Goal: Entertainment & Leisure: Browse casually

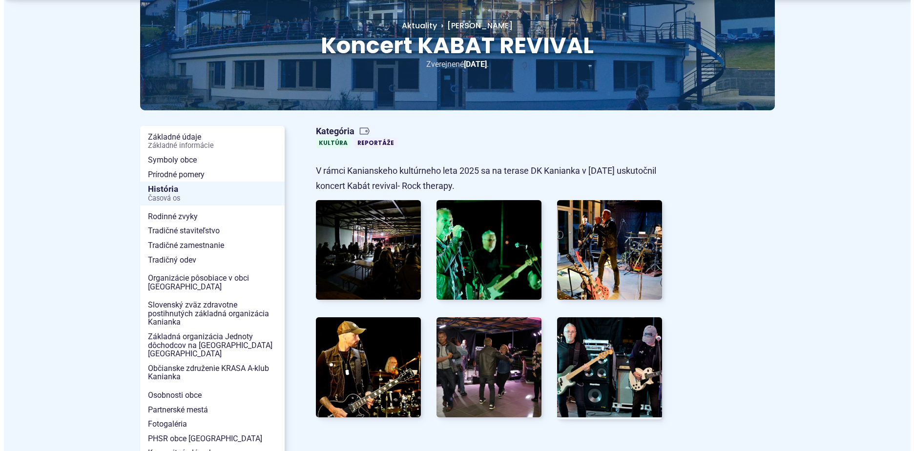
scroll to position [293, 0]
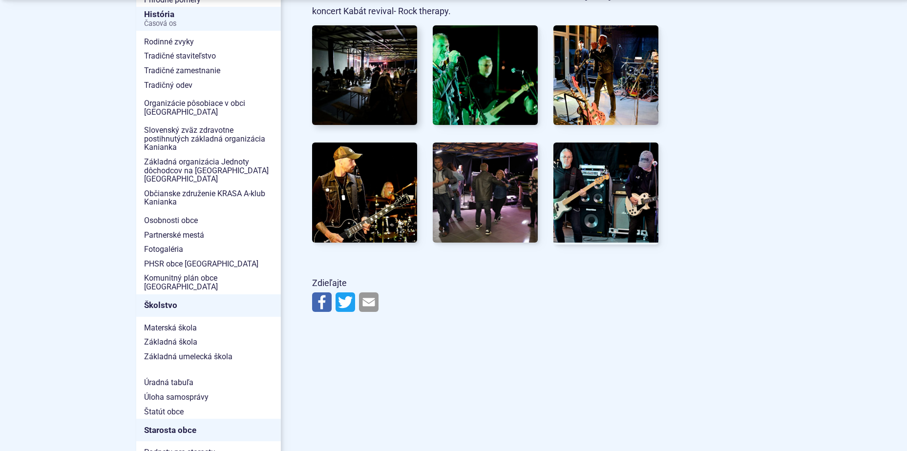
click at [333, 82] on img at bounding box center [365, 76] width 116 height 110
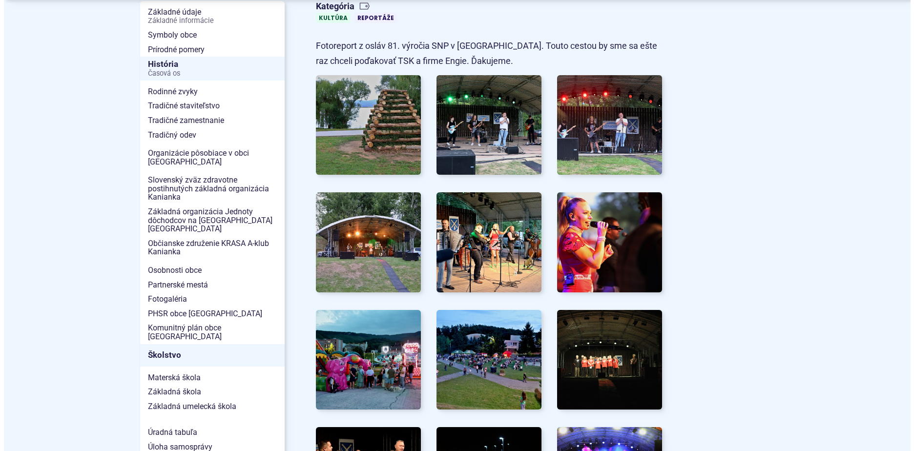
scroll to position [244, 0]
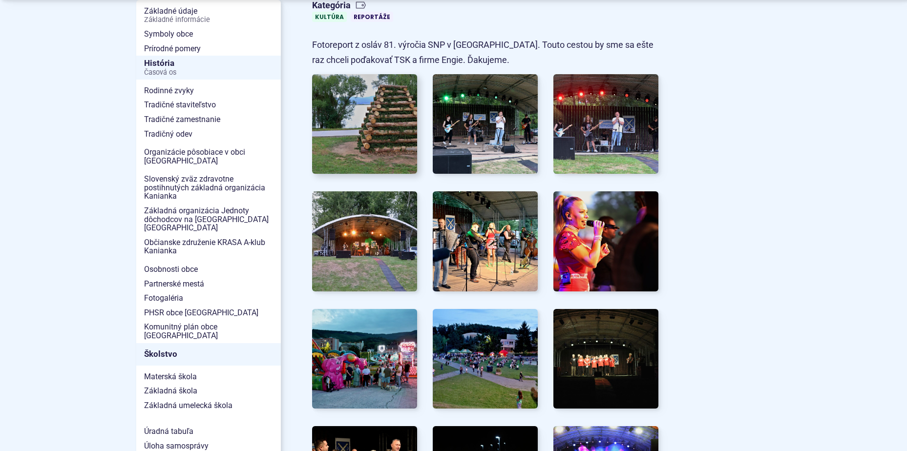
click at [375, 123] on img at bounding box center [365, 124] width 116 height 110
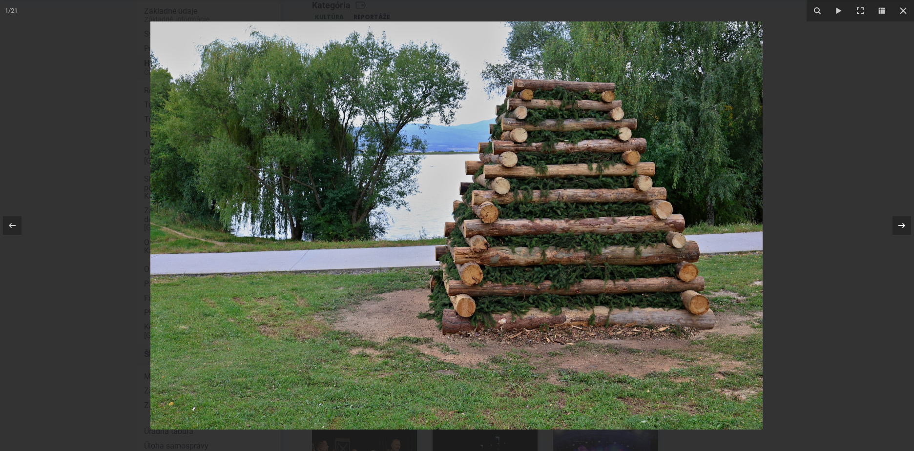
click at [901, 223] on icon at bounding box center [902, 226] width 12 height 12
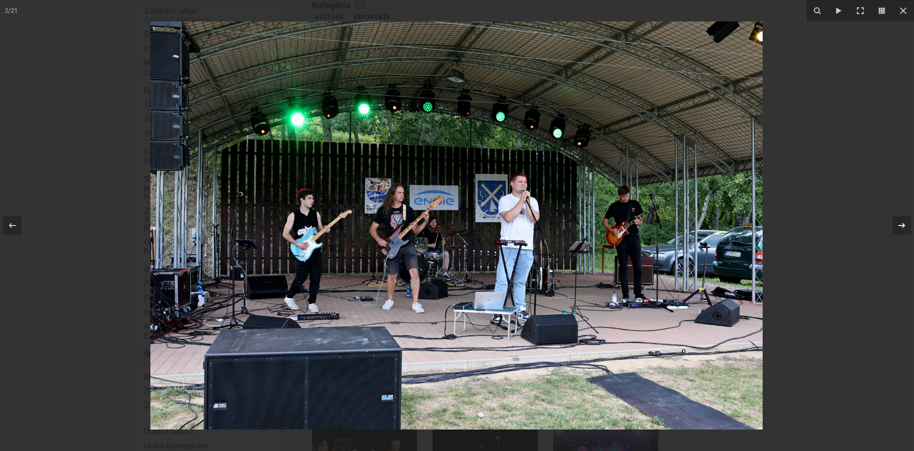
click at [901, 223] on icon at bounding box center [902, 226] width 12 height 12
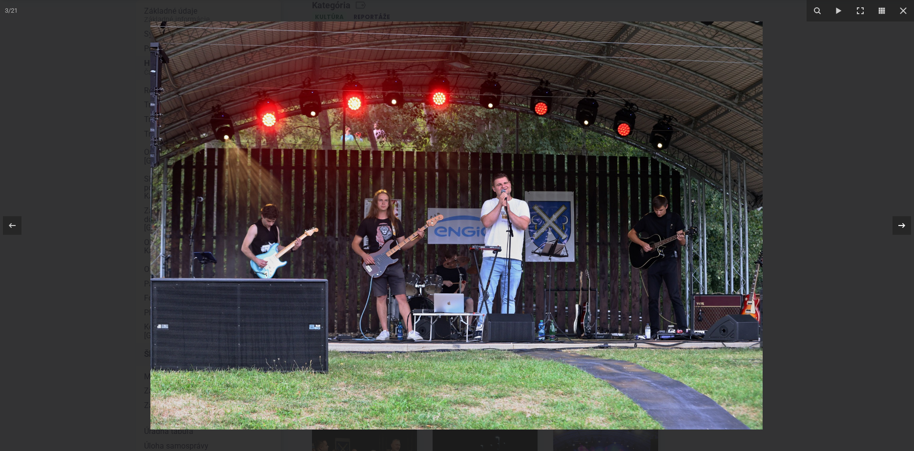
click at [901, 223] on icon at bounding box center [902, 226] width 12 height 12
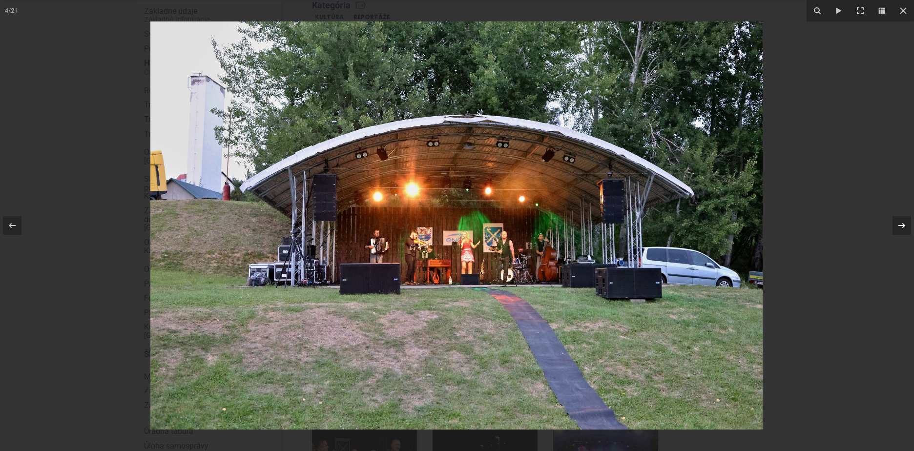
click at [901, 223] on icon at bounding box center [902, 226] width 12 height 12
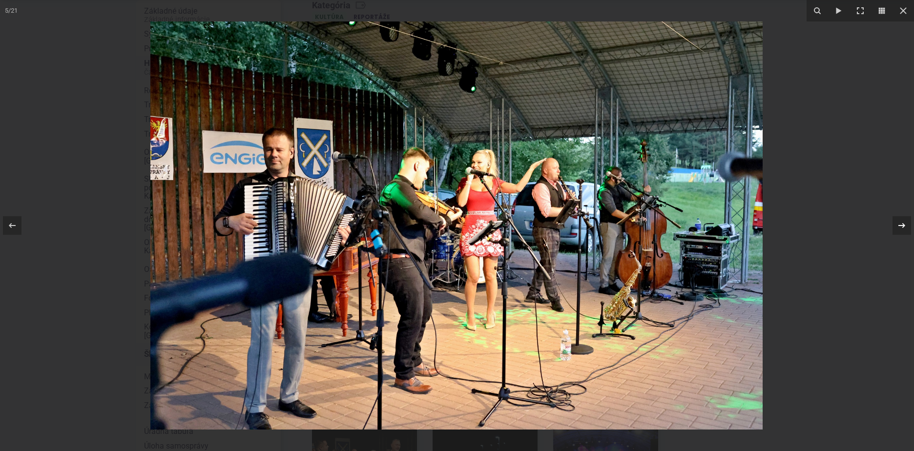
click at [901, 223] on icon at bounding box center [902, 226] width 12 height 12
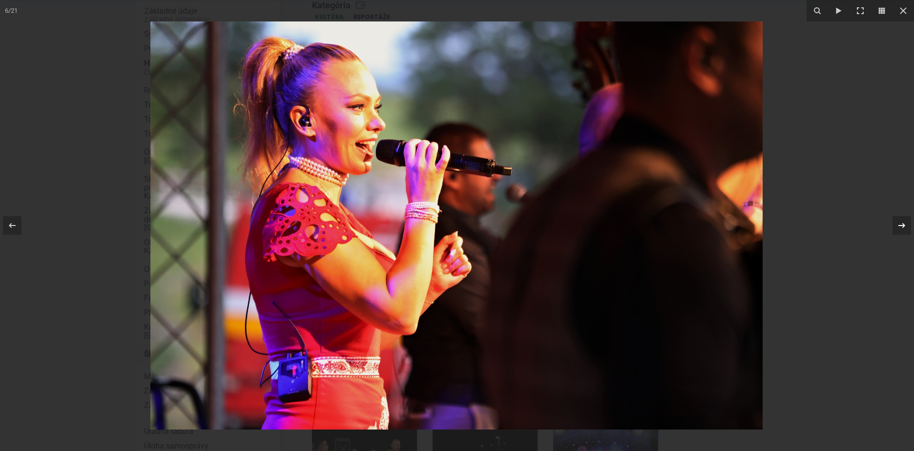
click at [901, 223] on icon at bounding box center [902, 226] width 12 height 12
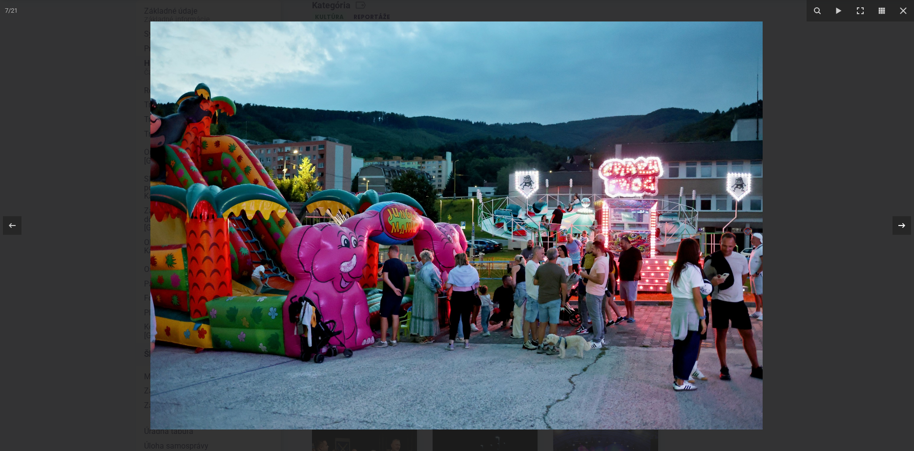
click at [902, 224] on icon at bounding box center [902, 226] width 12 height 12
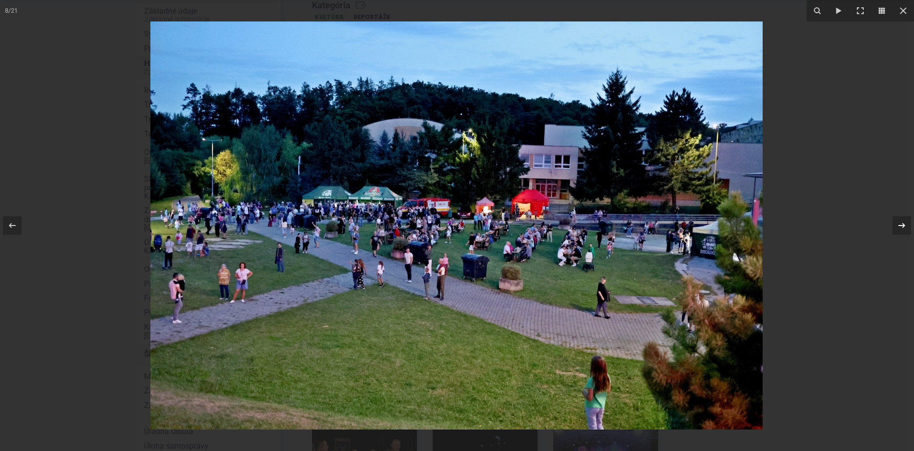
click at [906, 227] on icon at bounding box center [902, 226] width 12 height 12
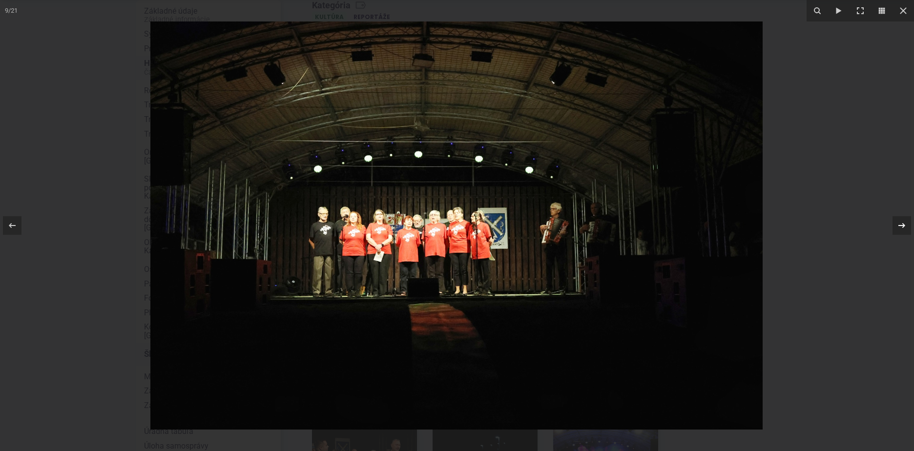
click at [905, 227] on icon at bounding box center [902, 226] width 12 height 12
